Goal: Task Accomplishment & Management: Use online tool/utility

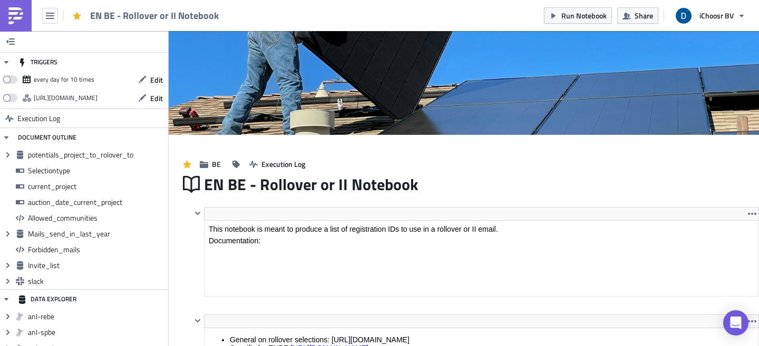
scroll to position [121, 566]
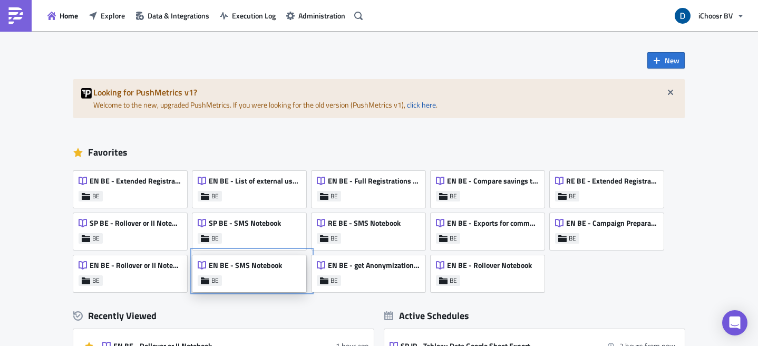
click at [258, 280] on div "EN BE - SMS Notebook BE" at bounding box center [249, 273] width 114 height 37
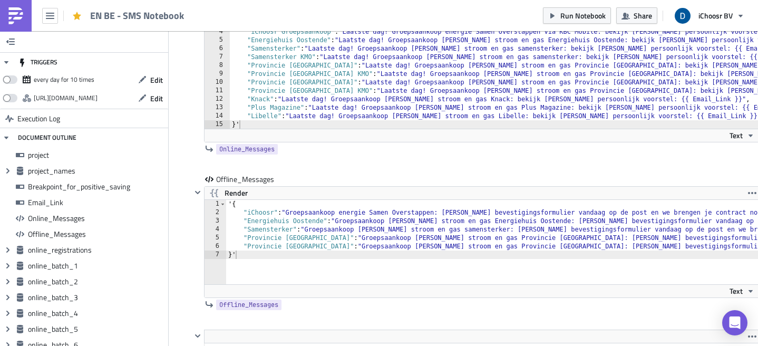
scroll to position [1285, 0]
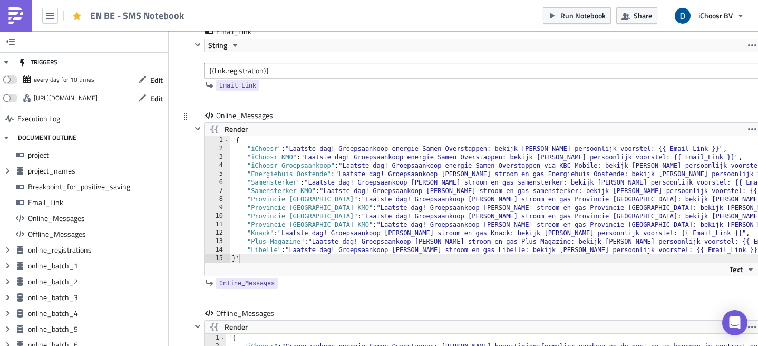
type textarea ""iChoosr" : "Laatste dag! Groepsaankoop energie Samen Overstappen: bekijk [PERS…"
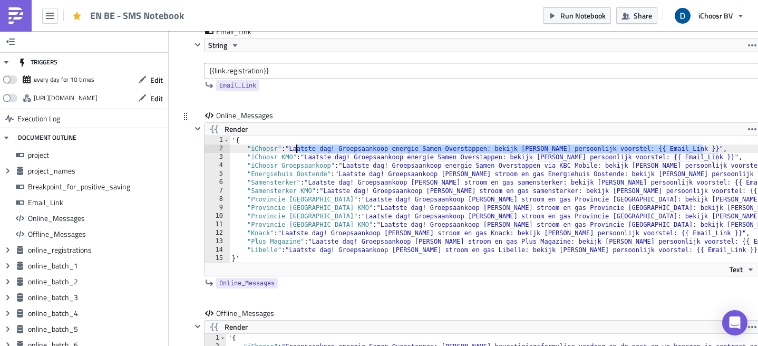
drag, startPoint x: 702, startPoint y: 149, endPoint x: 297, endPoint y: 151, distance: 404.8
click at [297, 151] on div "' { "iChoosr" : "Laatste dag! Groepsaankoop energie Samen Overstappen: bekijk […" at bounding box center [553, 207] width 646 height 143
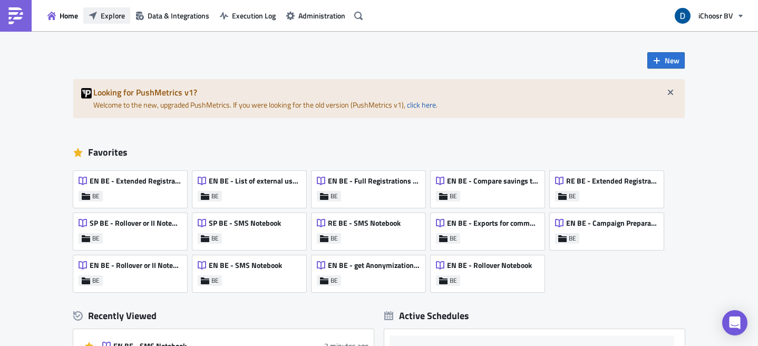
click at [108, 20] on span "Explore" at bounding box center [113, 15] width 24 height 11
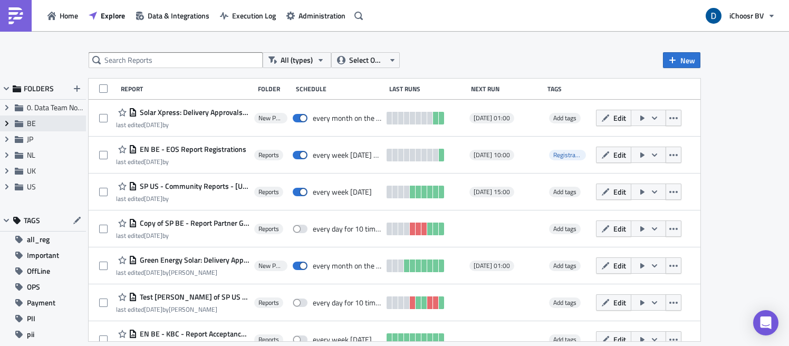
click at [6, 128] on span "Expand group" at bounding box center [7, 123] width 16 height 16
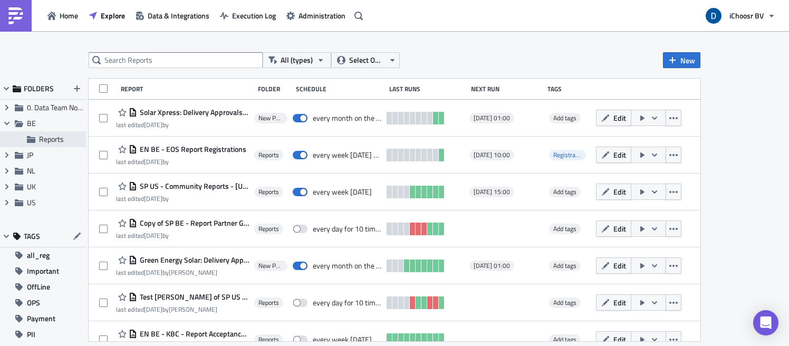
click at [52, 140] on span "Reports" at bounding box center [51, 138] width 25 height 11
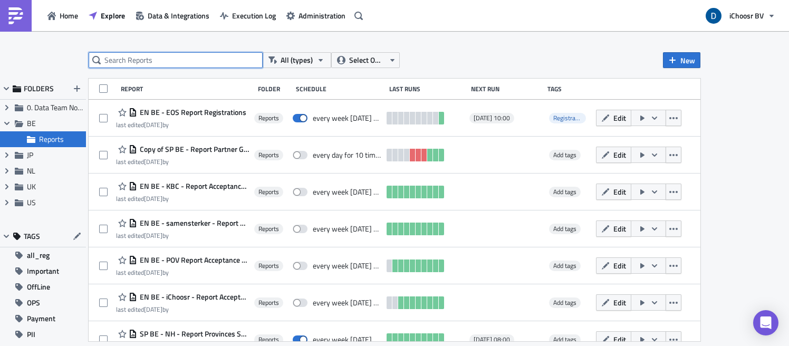
click at [158, 57] on input "text" at bounding box center [176, 60] width 174 height 16
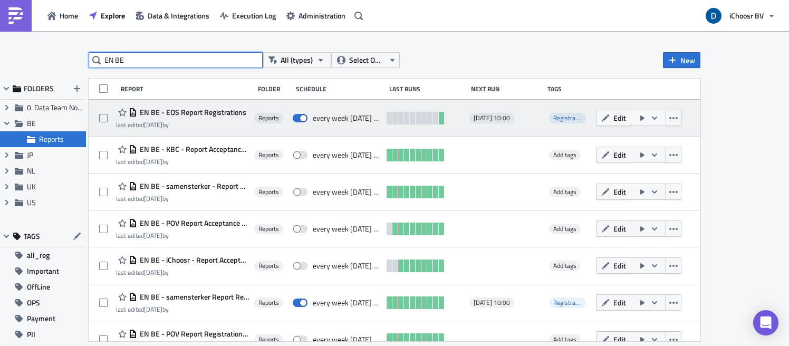
type input "EN BE"
click at [657, 120] on icon "button" at bounding box center [654, 118] width 8 height 8
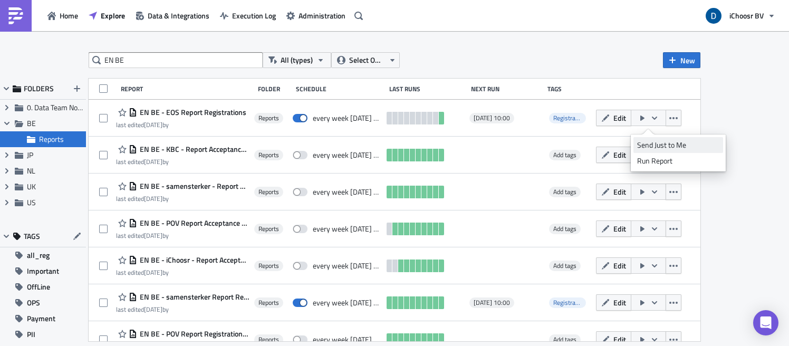
click at [672, 147] on div "Send Just to Me" at bounding box center [678, 145] width 82 height 11
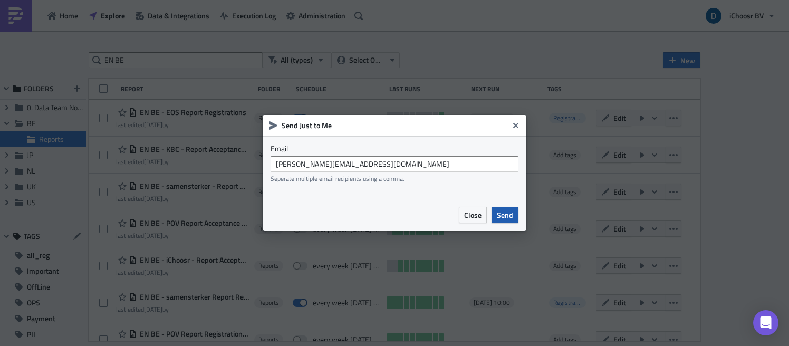
click at [503, 219] on span "Send" at bounding box center [505, 214] width 16 height 11
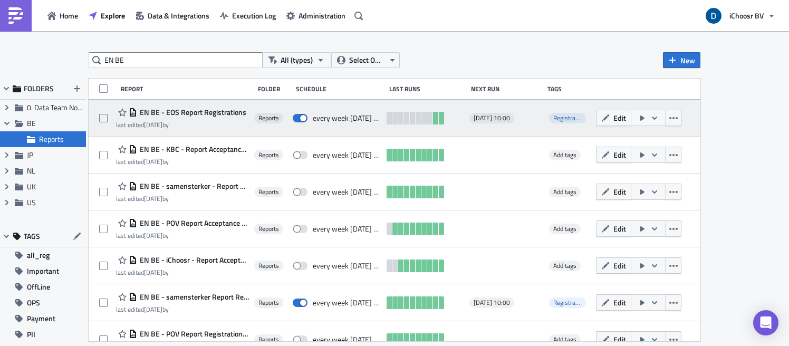
click at [217, 113] on span "EN BE - EOS Report Registrations" at bounding box center [191, 112] width 109 height 9
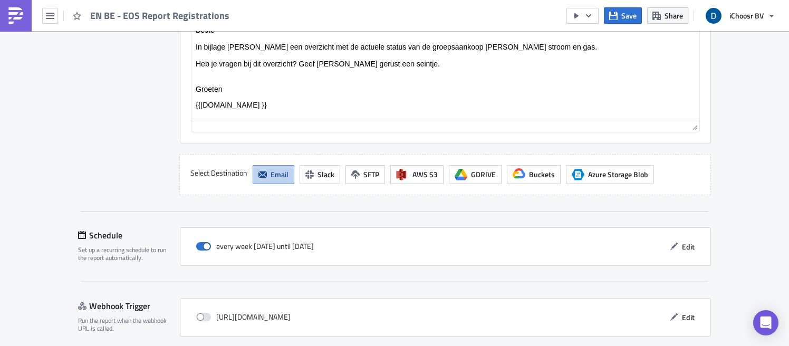
scroll to position [1628, 0]
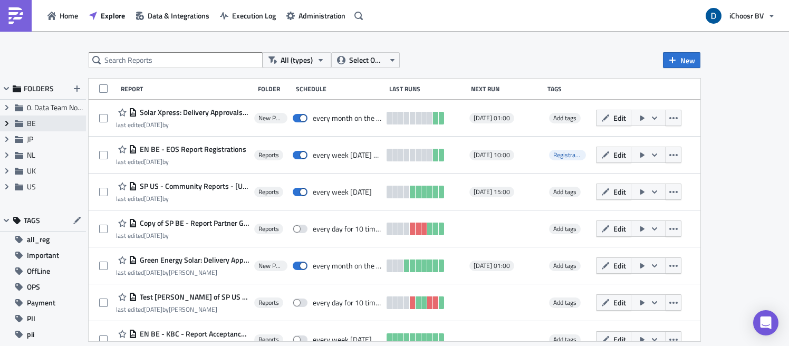
click at [6, 122] on icon at bounding box center [6, 123] width 3 height 5
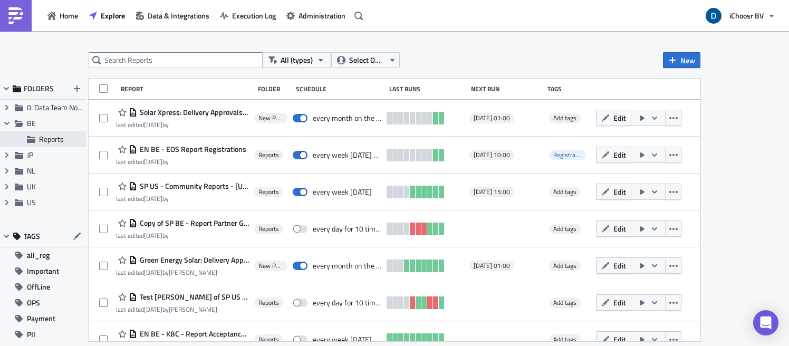
click at [56, 139] on span "Reports" at bounding box center [51, 138] width 25 height 11
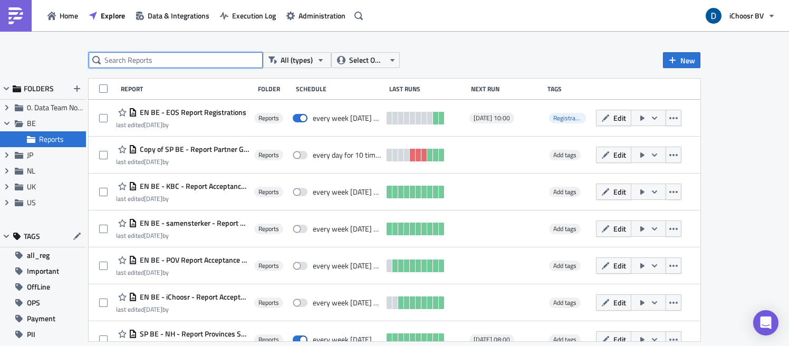
click at [237, 61] on input "text" at bounding box center [176, 60] width 174 height 16
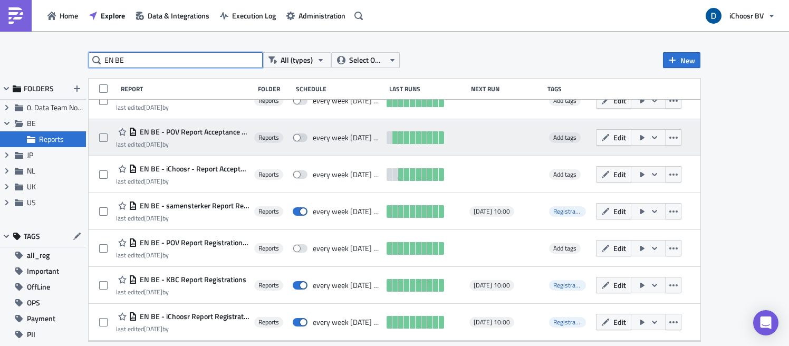
scroll to position [96, 0]
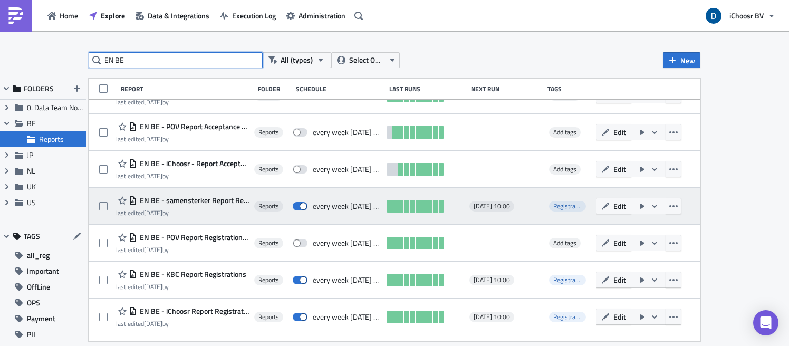
type input "EN BE"
click at [653, 207] on icon "button" at bounding box center [654, 206] width 8 height 8
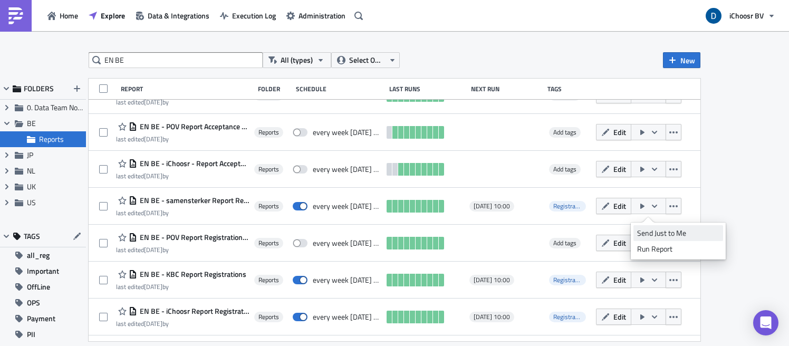
click at [666, 229] on div "Send Just to Me" at bounding box center [678, 233] width 82 height 11
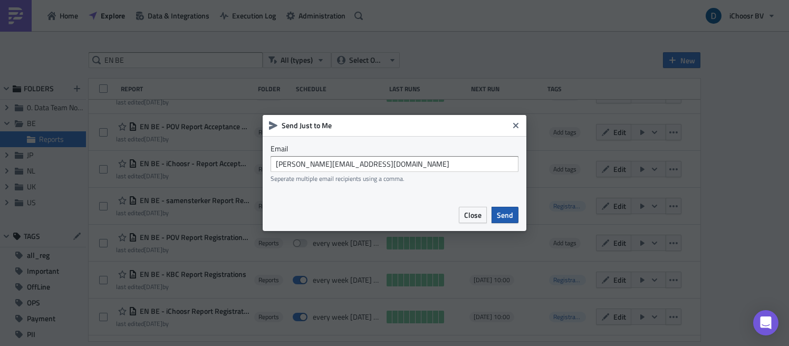
click at [513, 213] on button "Send" at bounding box center [504, 215] width 27 height 16
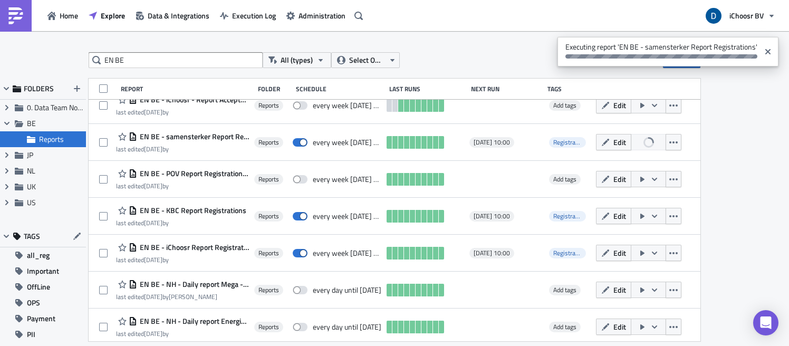
scroll to position [162, 0]
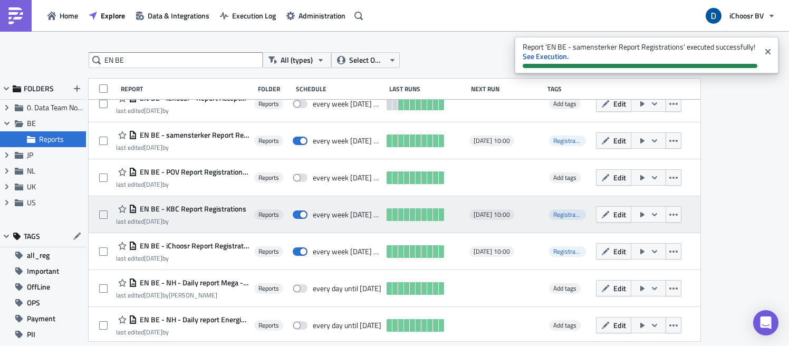
click at [657, 212] on icon "button" at bounding box center [654, 214] width 8 height 8
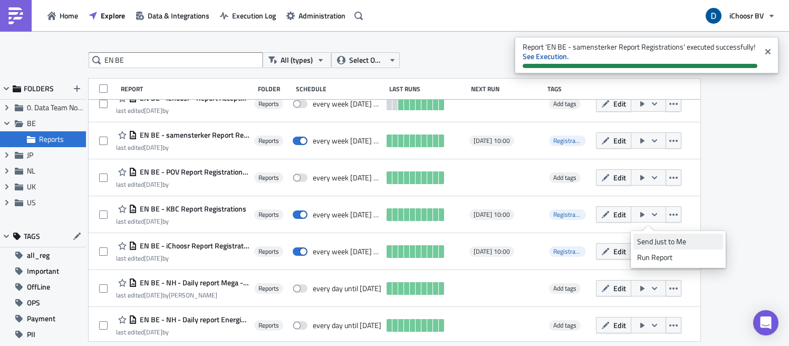
click at [654, 239] on div "Send Just to Me" at bounding box center [678, 241] width 82 height 11
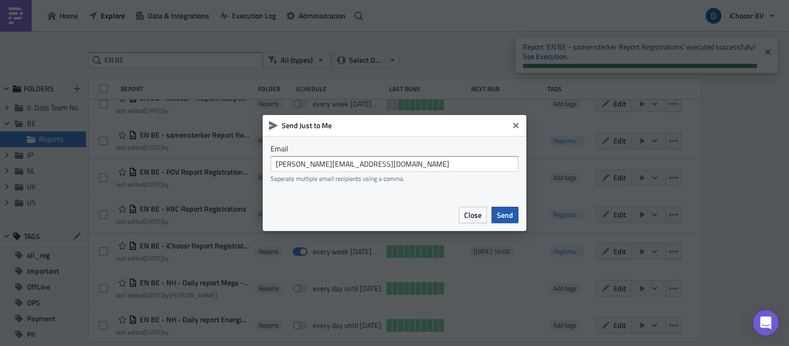
click at [502, 211] on span "Send" at bounding box center [505, 214] width 16 height 11
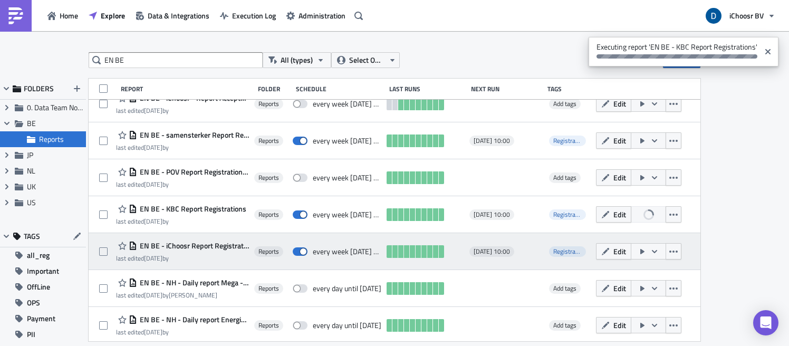
click at [657, 253] on icon "button" at bounding box center [654, 251] width 8 height 8
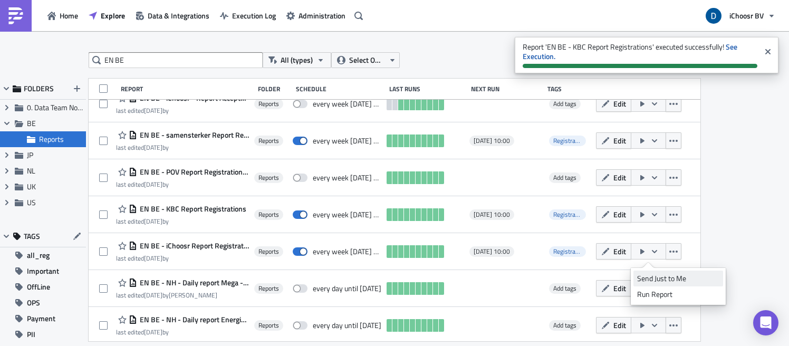
click at [653, 278] on div "Send Just to Me" at bounding box center [678, 278] width 82 height 11
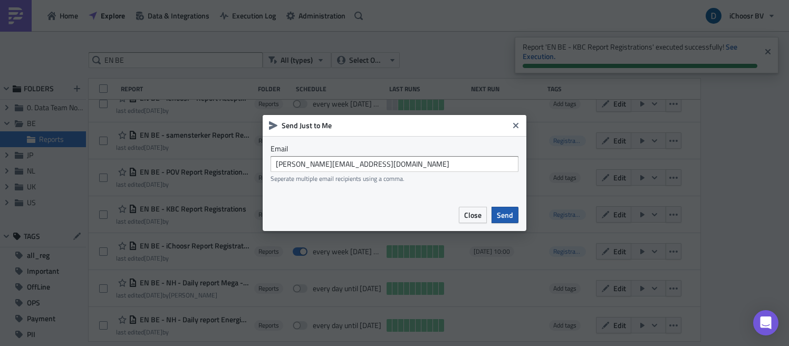
click at [501, 215] on span "Send" at bounding box center [505, 214] width 16 height 11
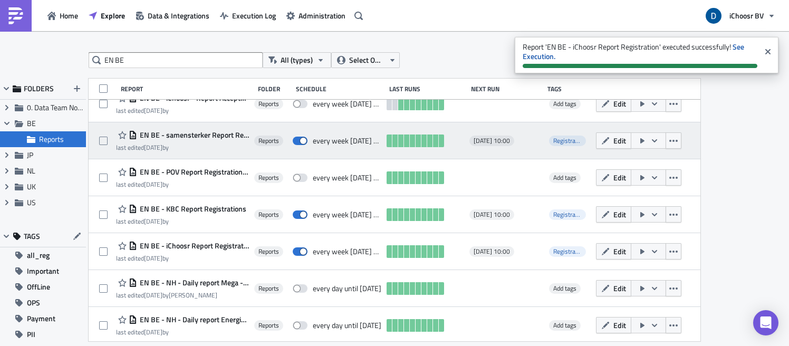
click at [228, 133] on span "EN BE - samensterker Report Registrations" at bounding box center [193, 134] width 112 height 9
